Goal: Information Seeking & Learning: Learn about a topic

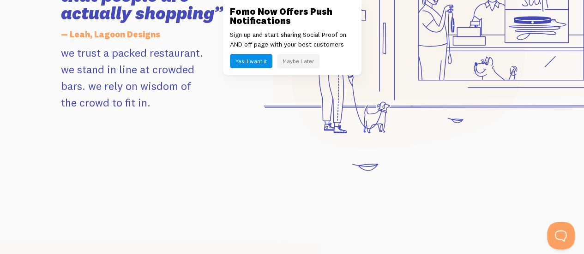
scroll to position [1036, 0]
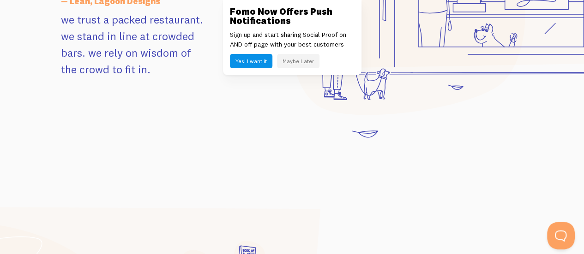
click at [312, 58] on button "Maybe Later" at bounding box center [298, 61] width 42 height 14
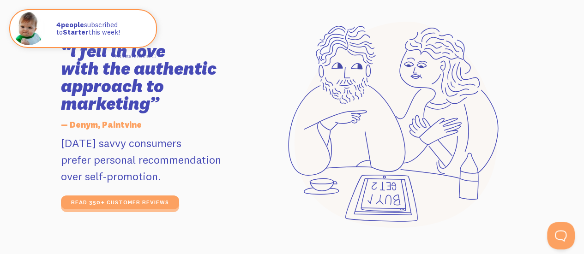
scroll to position [1519, 0]
drag, startPoint x: 61, startPoint y: 140, endPoint x: 84, endPoint y: 145, distance: 24.0
click at [84, 145] on p "[DATE] savvy consumers prefer personal recommendation over self-promotion." at bounding box center [154, 159] width 186 height 50
click at [66, 143] on p "[DATE] savvy consumers prefer personal recommendation over self-promotion." at bounding box center [154, 159] width 186 height 50
drag, startPoint x: 60, startPoint y: 143, endPoint x: 197, endPoint y: 144, distance: 137.5
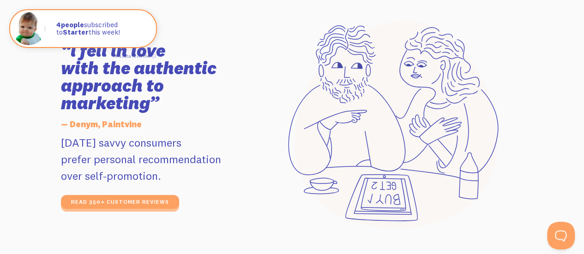
click at [197, 144] on div "“i fell in love with the authentic approach to marketing” — Denym, Paintvine [D…" at bounding box center [153, 125] width 197 height 167
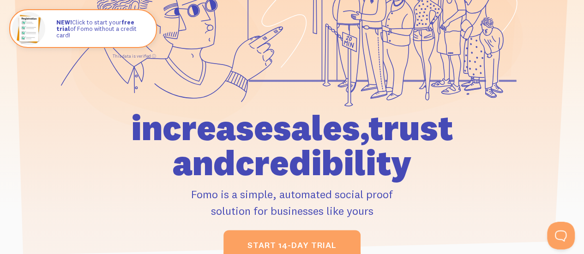
scroll to position [0, 0]
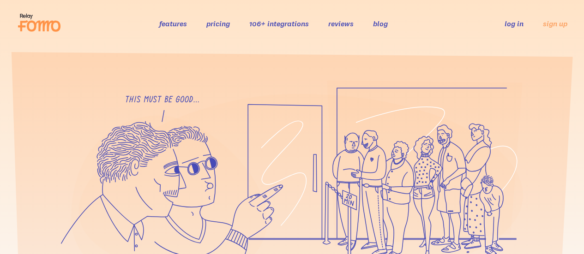
drag, startPoint x: 0, startPoint y: 0, endPoint x: 179, endPoint y: 25, distance: 180.8
click at [179, 25] on link "features" at bounding box center [173, 23] width 28 height 9
